Goal: Information Seeking & Learning: Stay updated

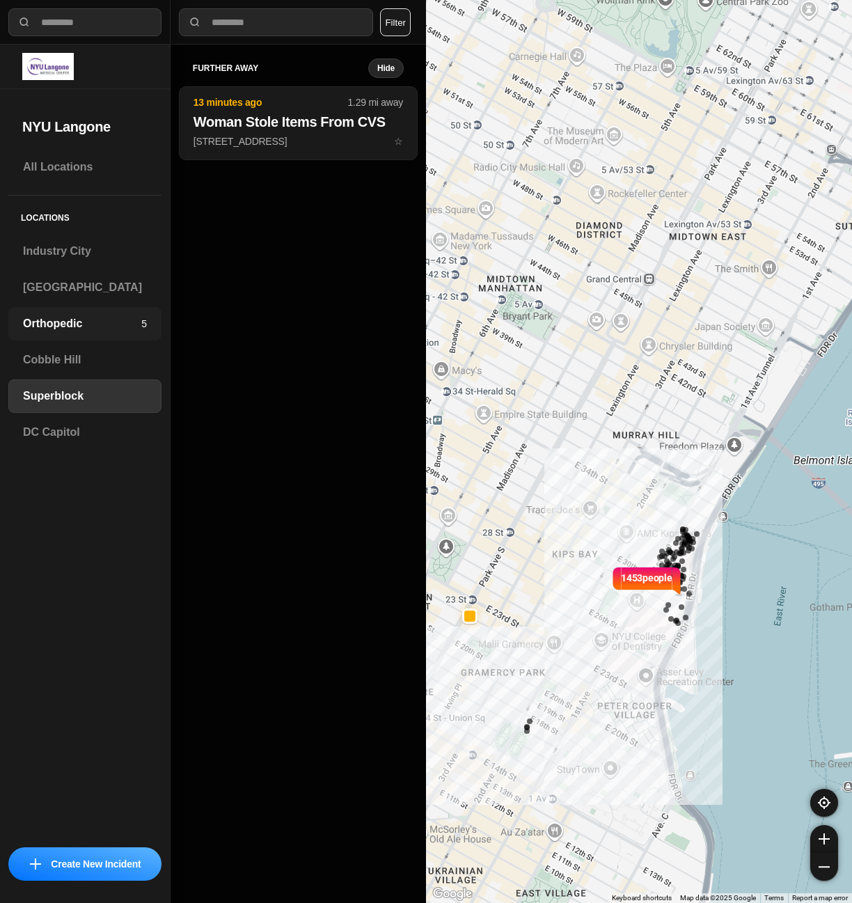
click at [52, 330] on h3 "Orthopedic" at bounding box center [82, 323] width 118 height 17
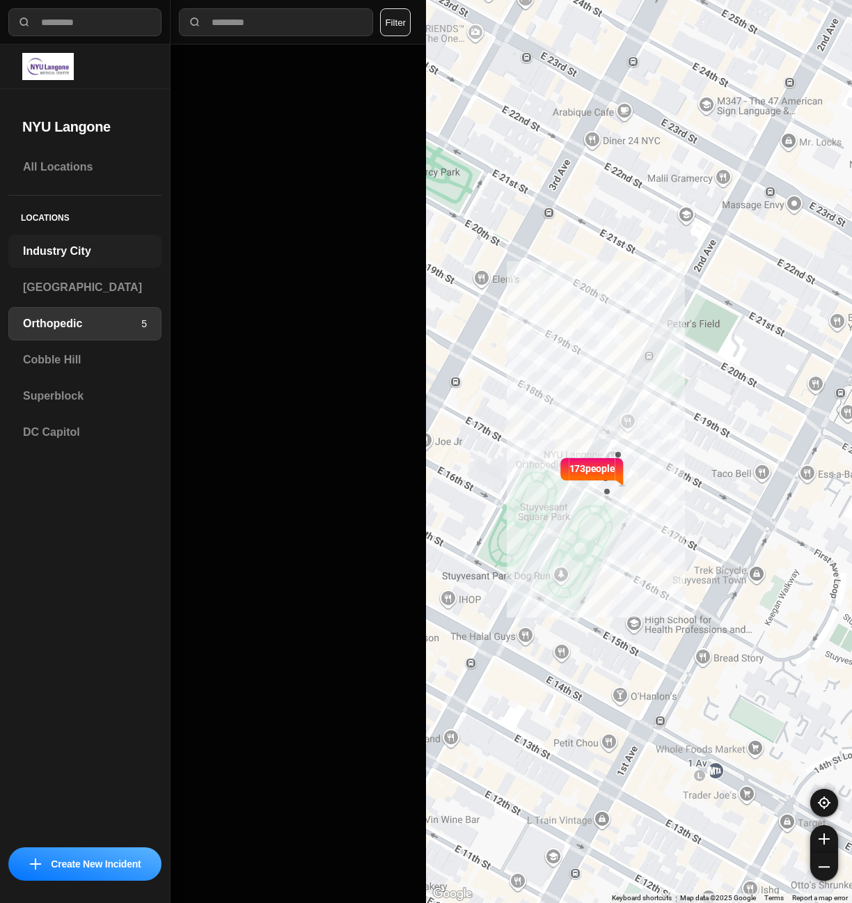
click at [55, 247] on h3 "Industry City" at bounding box center [85, 251] width 124 height 17
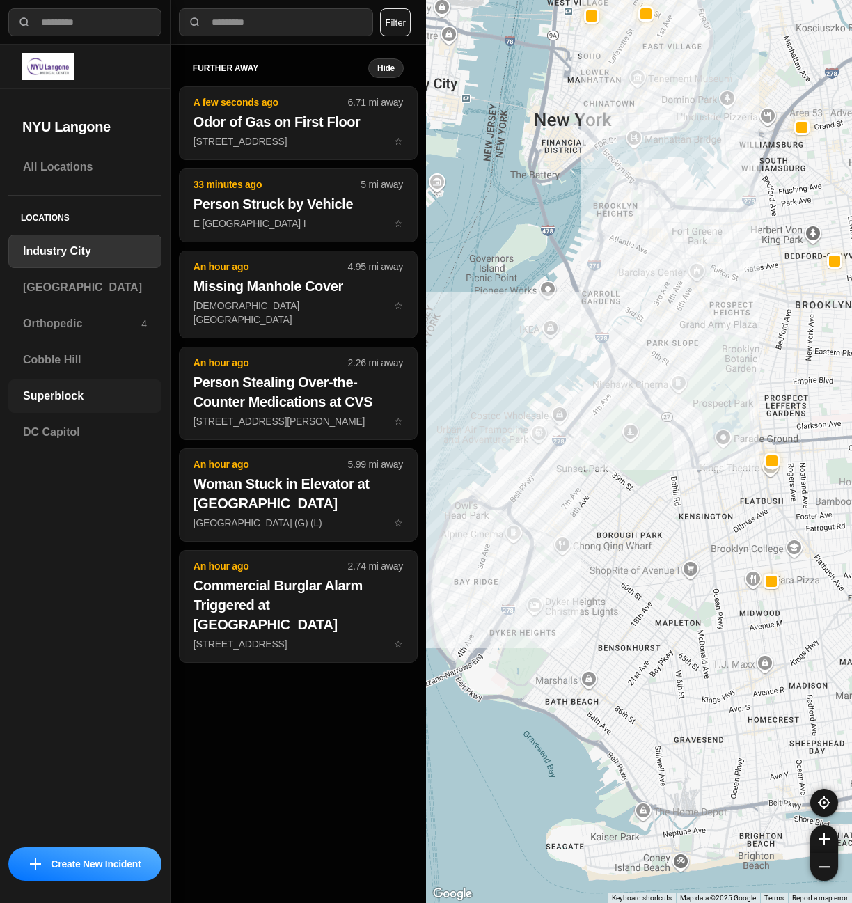
click at [58, 397] on h3 "Superblock" at bounding box center [85, 396] width 124 height 17
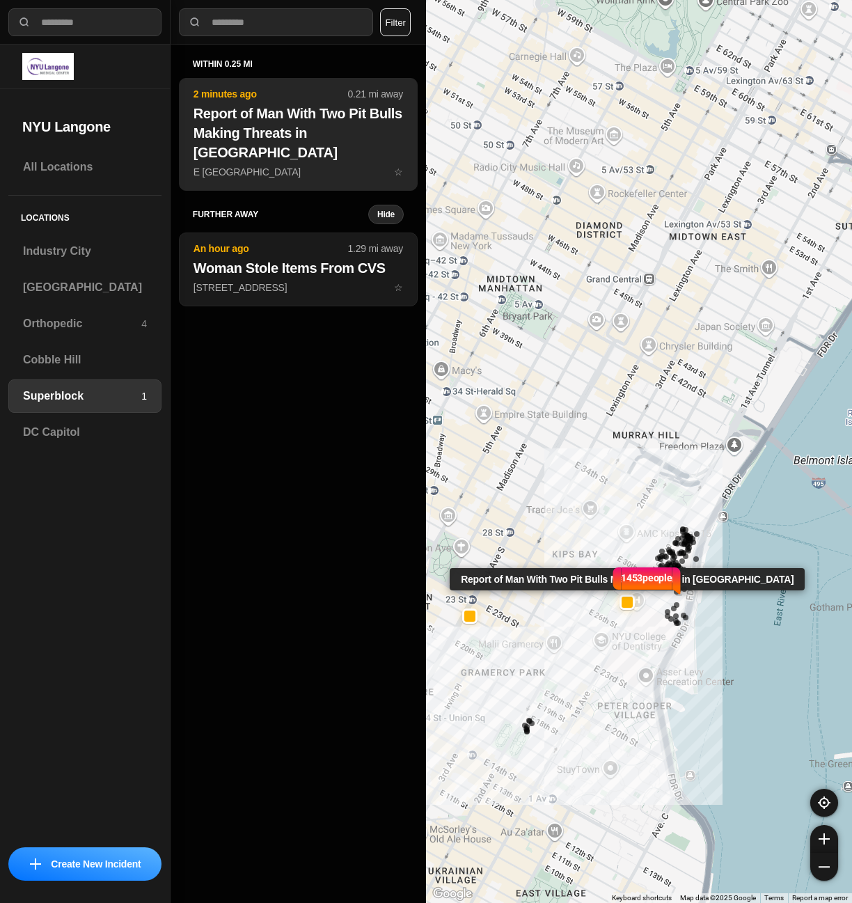
click at [239, 121] on h2 "Report of Man With Two Pit Bulls Making Threats in [GEOGRAPHIC_DATA]" at bounding box center [299, 133] width 210 height 58
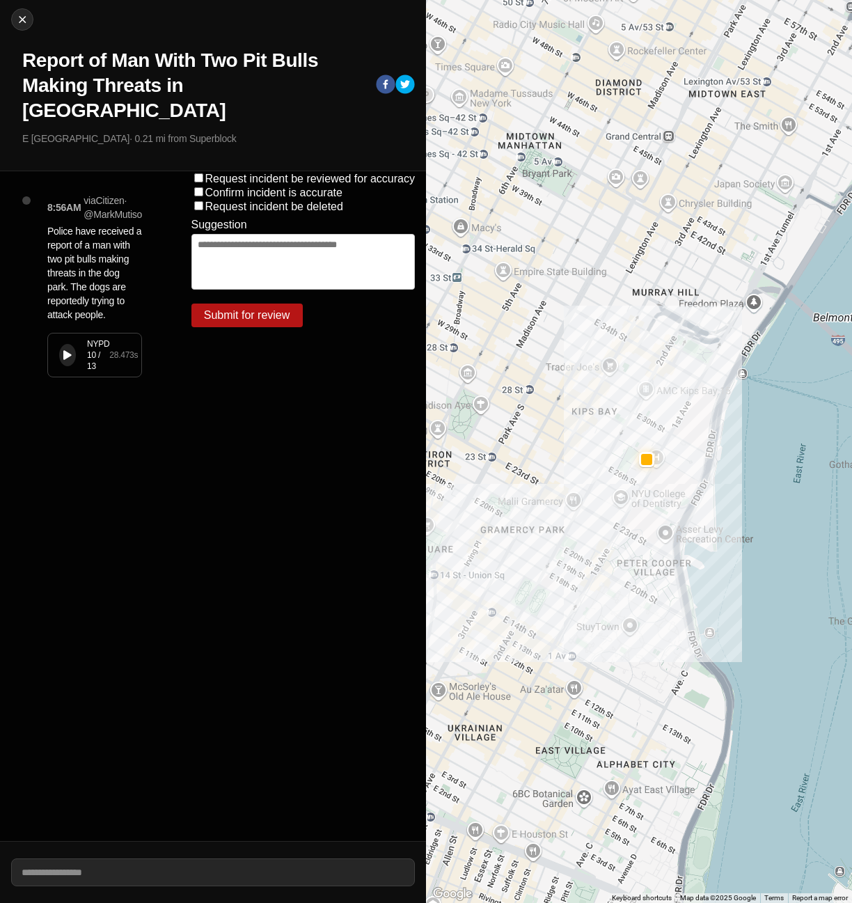
click at [97, 333] on div "NYPD 10 / 13 28.473 s" at bounding box center [94, 354] width 93 height 43
click at [19, 19] on img at bounding box center [22, 20] width 14 height 14
select select "*"
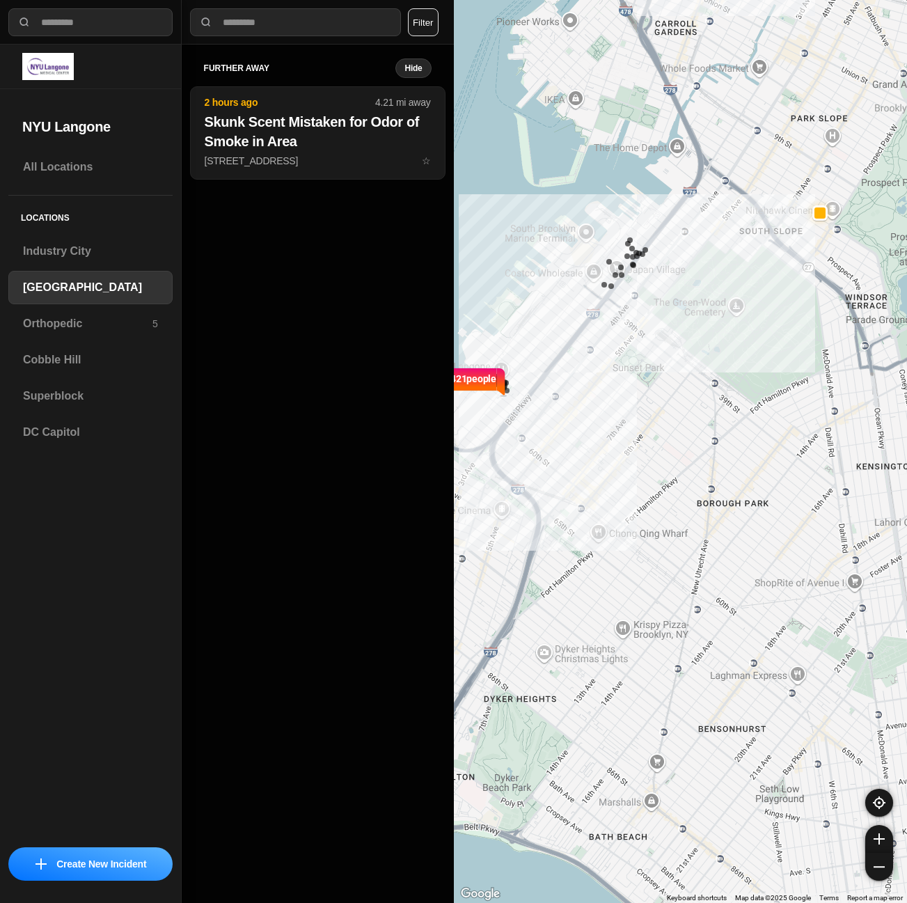
select select "*"
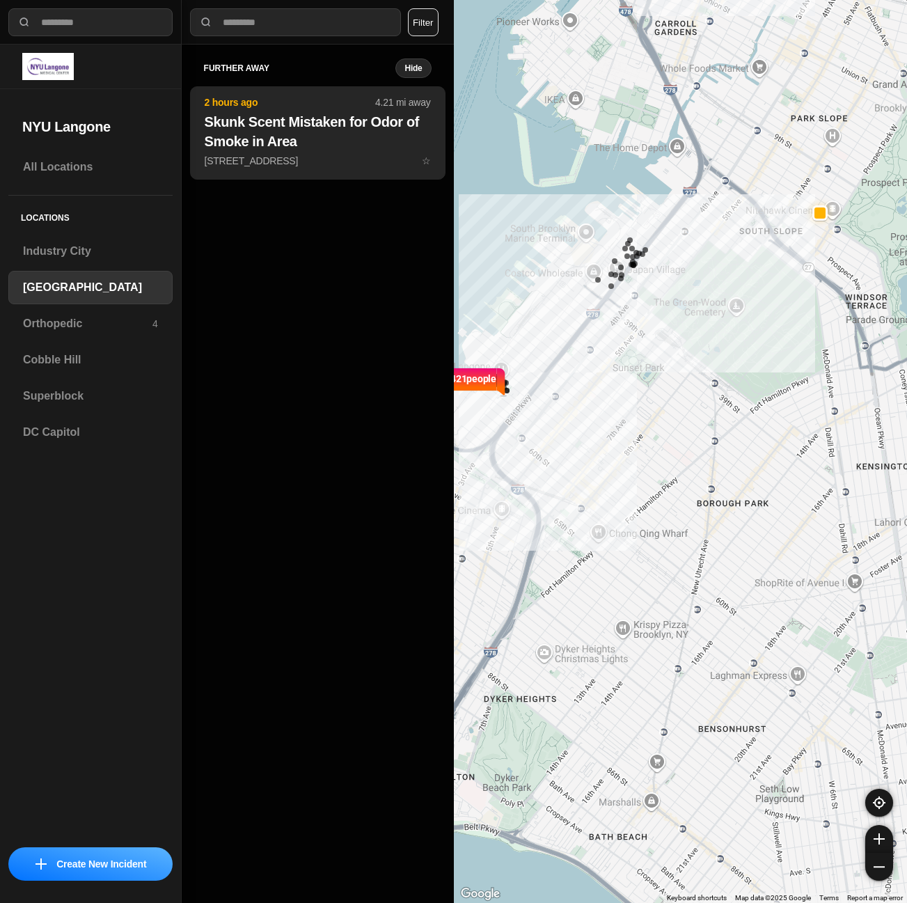
click at [222, 116] on h2 "Skunk Scent Mistaken for Odor of Smoke in Area" at bounding box center [318, 131] width 226 height 39
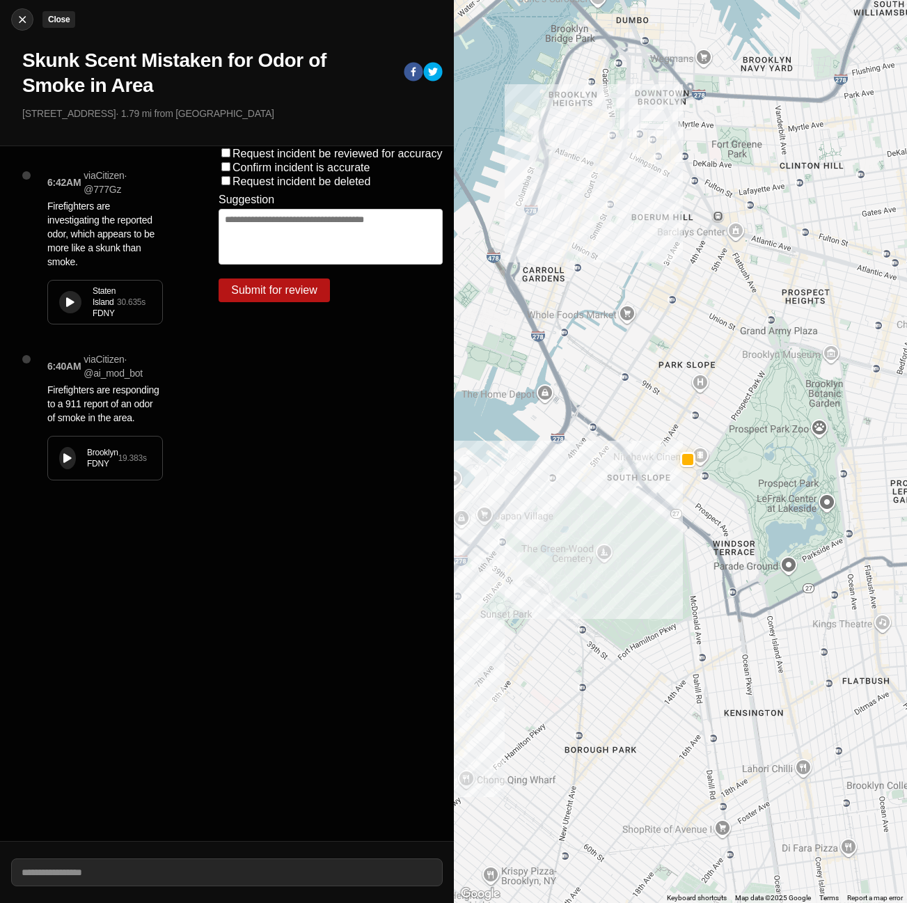
click at [26, 21] on img at bounding box center [22, 20] width 14 height 14
select select "*"
